Goal: Check status: Check status

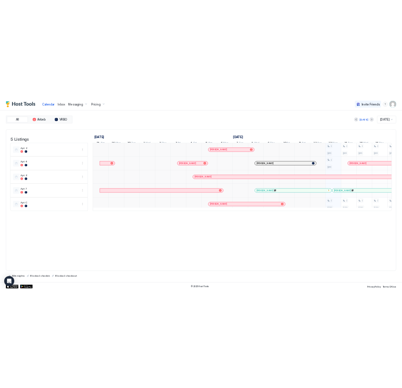
scroll to position [0, 465]
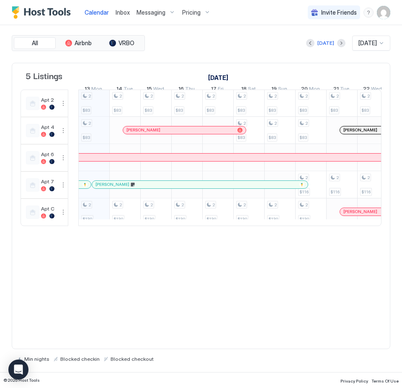
drag, startPoint x: 176, startPoint y: 121, endPoint x: 69, endPoint y: 113, distance: 107.4
click at [69, 113] on td at bounding box center [73, 158] width 10 height 136
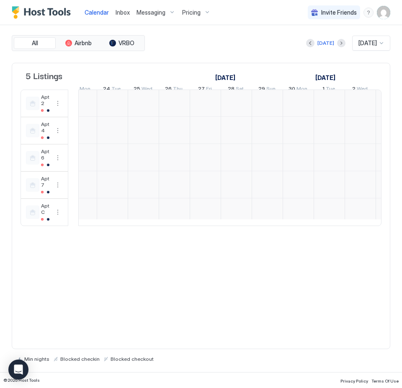
scroll to position [0, 108]
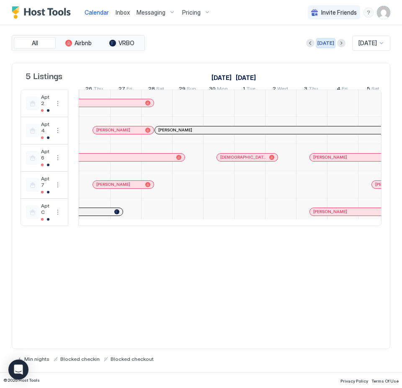
click at [320, 44] on div "[DATE]" at bounding box center [325, 43] width 17 height 8
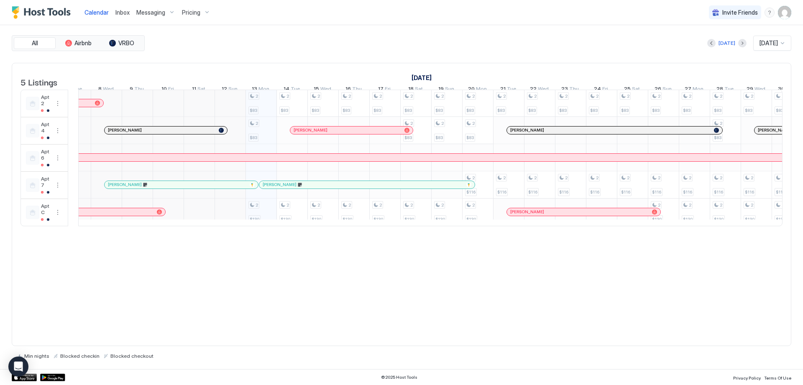
scroll to position [0, 314]
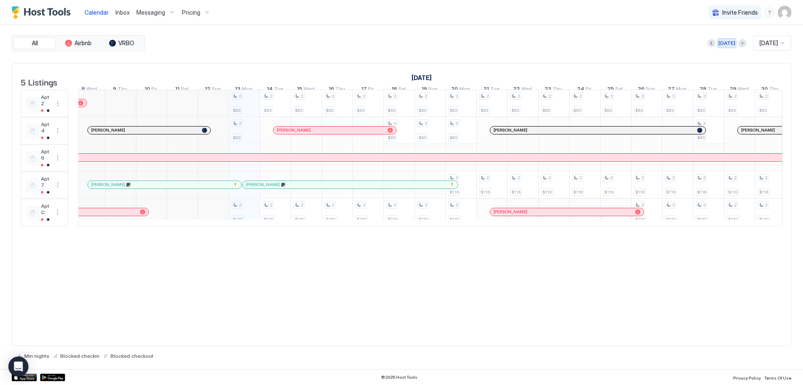
click at [720, 46] on div "[DATE]" at bounding box center [727, 43] width 17 height 8
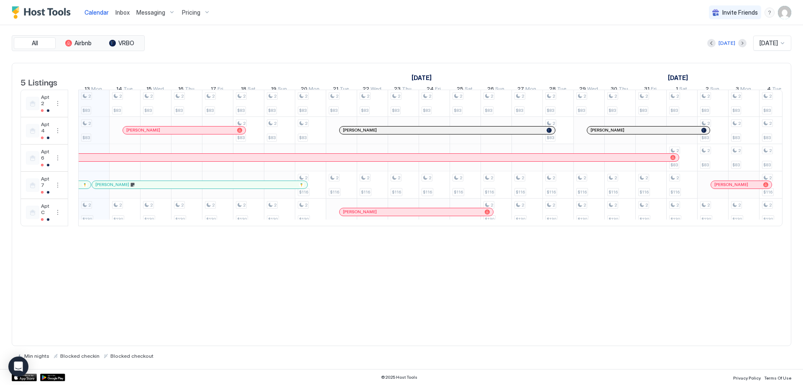
click at [389, 215] on div "[PERSON_NAME]" at bounding box center [417, 212] width 154 height 8
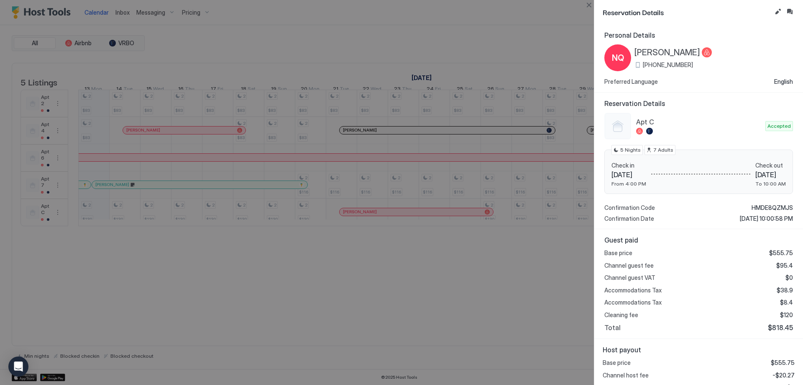
scroll to position [38, 0]
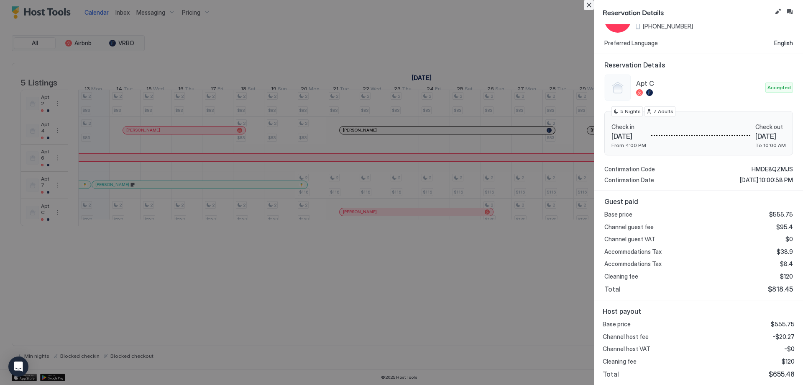
click at [586, 6] on button "Close" at bounding box center [589, 5] width 10 height 10
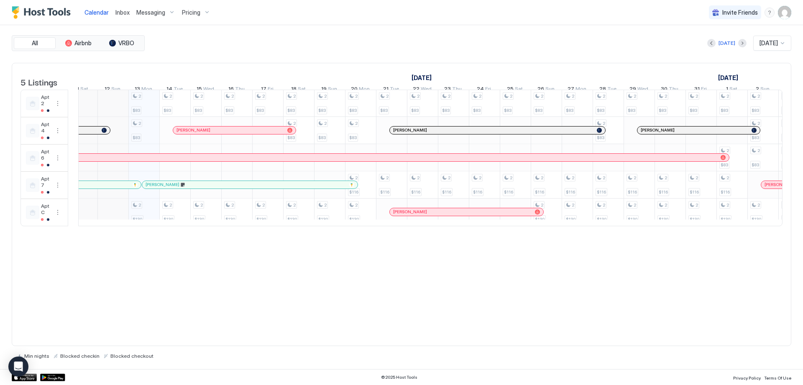
scroll to position [0, 398]
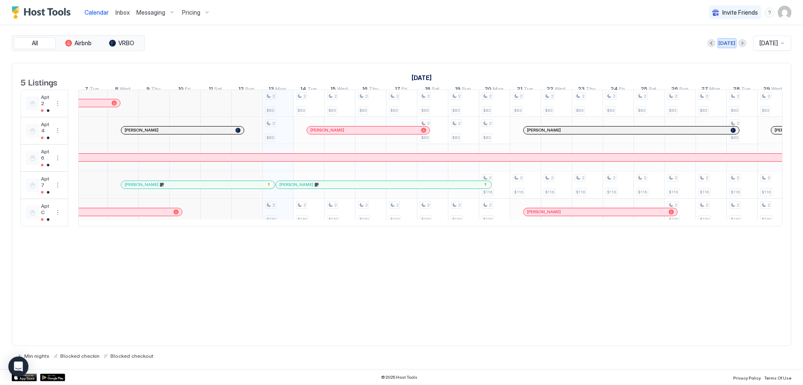
click at [721, 43] on div "[DATE]" at bounding box center [727, 43] width 17 height 8
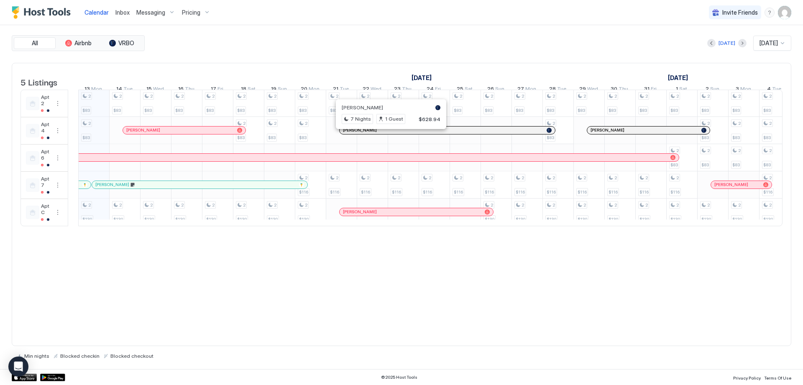
click at [388, 133] on div at bounding box center [388, 130] width 7 height 7
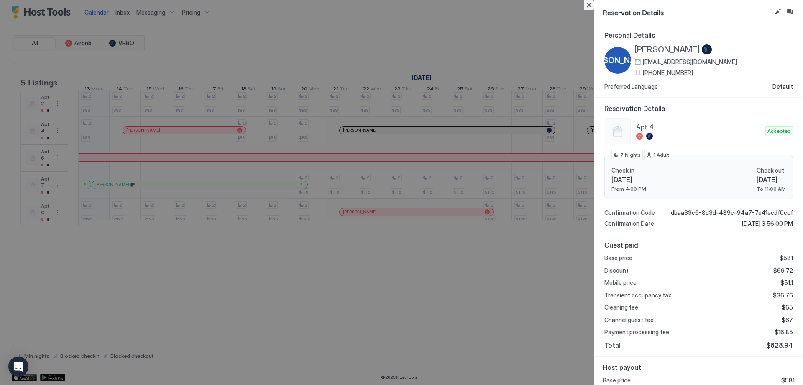
click at [590, 8] on button "Close" at bounding box center [589, 5] width 10 height 10
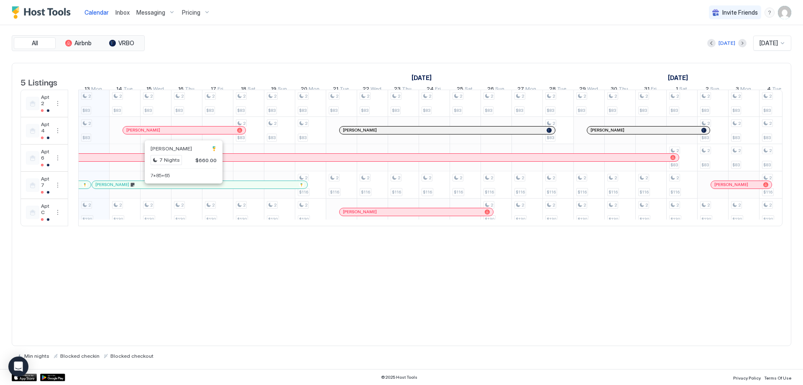
click at [182, 188] on div at bounding box center [181, 184] width 7 height 7
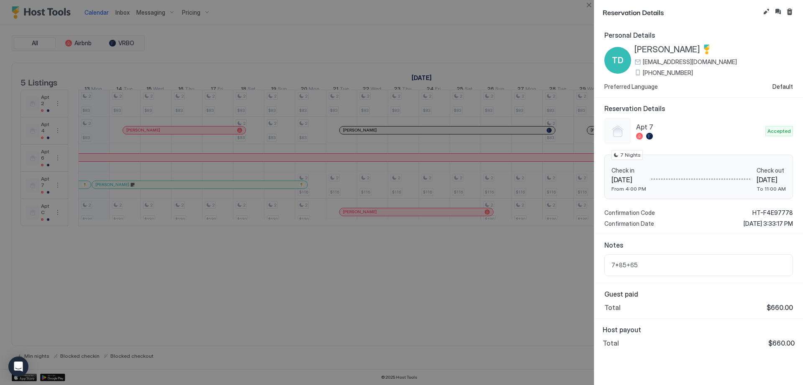
click at [257, 332] on div at bounding box center [401, 192] width 803 height 385
click at [589, 4] on button "Close" at bounding box center [589, 5] width 10 height 10
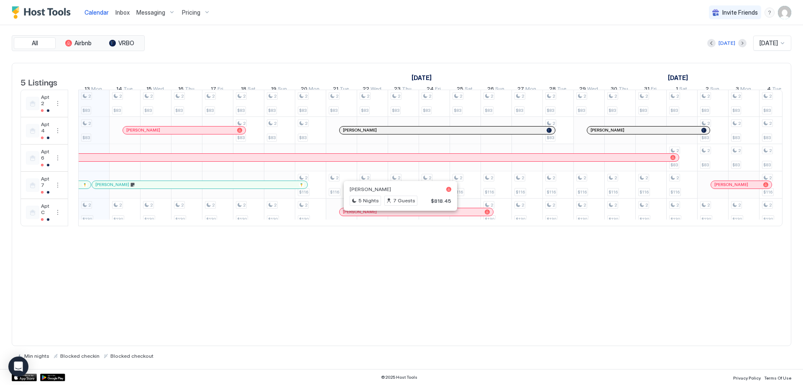
click at [397, 215] on div at bounding box center [397, 211] width 7 height 7
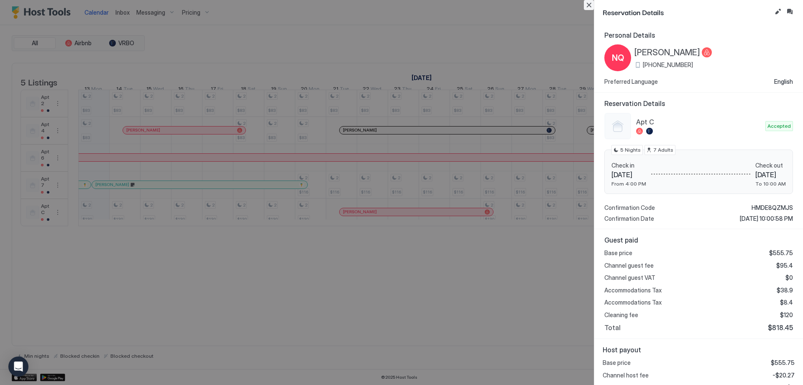
click at [587, 8] on button "Close" at bounding box center [589, 5] width 10 height 10
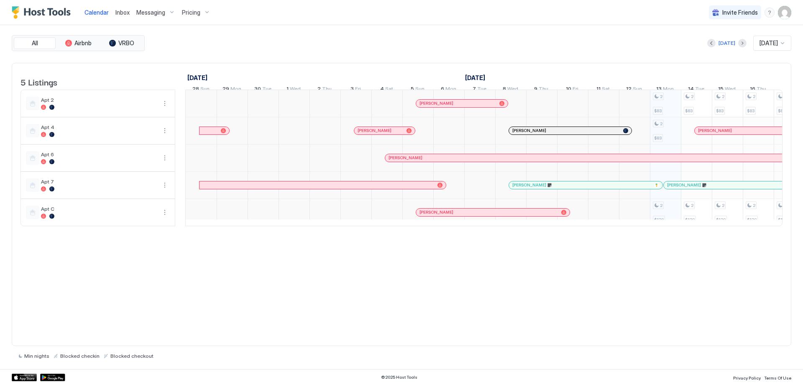
scroll to position [0, 465]
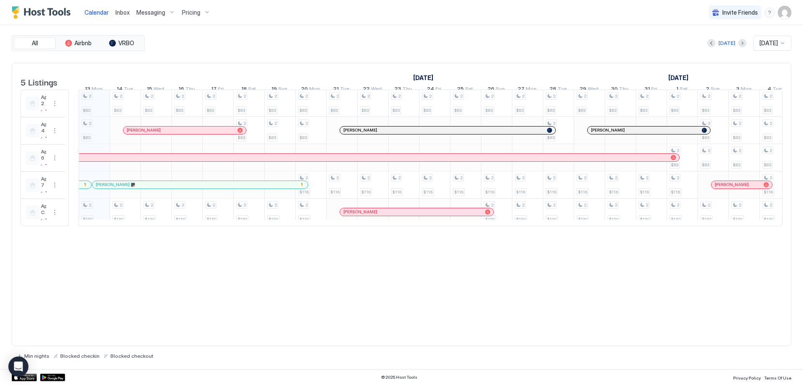
drag, startPoint x: 177, startPoint y: 182, endPoint x: 71, endPoint y: 175, distance: 106.9
click at [71, 175] on td at bounding box center [74, 158] width 10 height 136
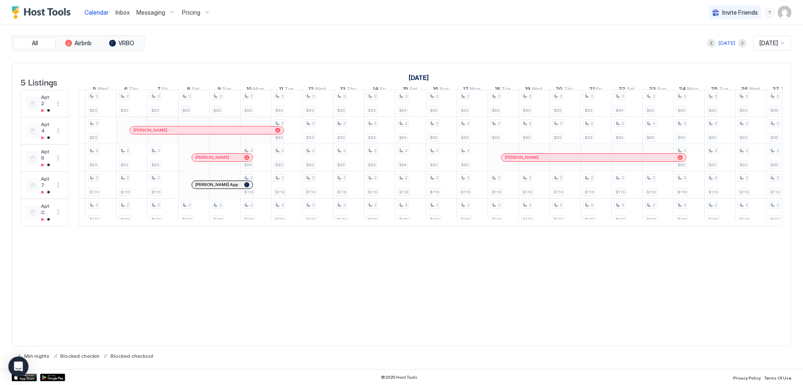
scroll to position [0, 568]
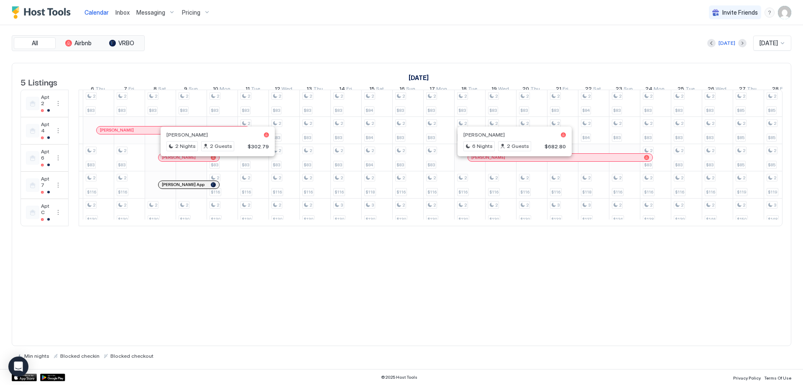
click at [512, 161] on div at bounding box center [512, 157] width 7 height 7
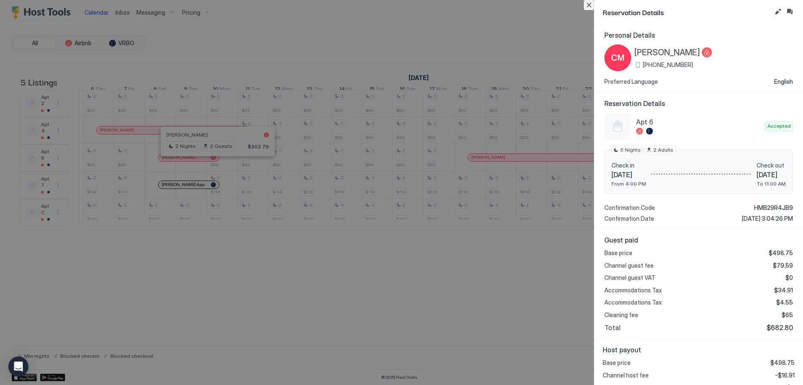
click at [587, 5] on button "Close" at bounding box center [589, 5] width 10 height 10
